Goal: Register for event/course

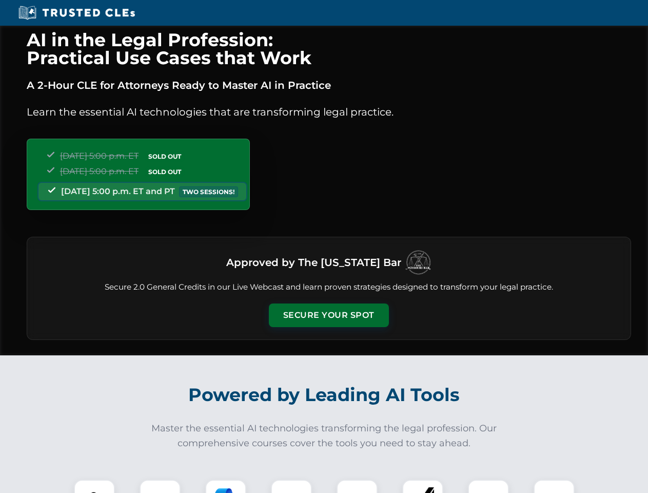
click at [329, 315] on button "Secure Your Spot" at bounding box center [329, 315] width 120 height 24
click at [94, 486] on img at bounding box center [95, 500] width 30 height 30
click at [160, 486] on div at bounding box center [160, 499] width 41 height 41
